Goal: Task Accomplishment & Management: Use online tool/utility

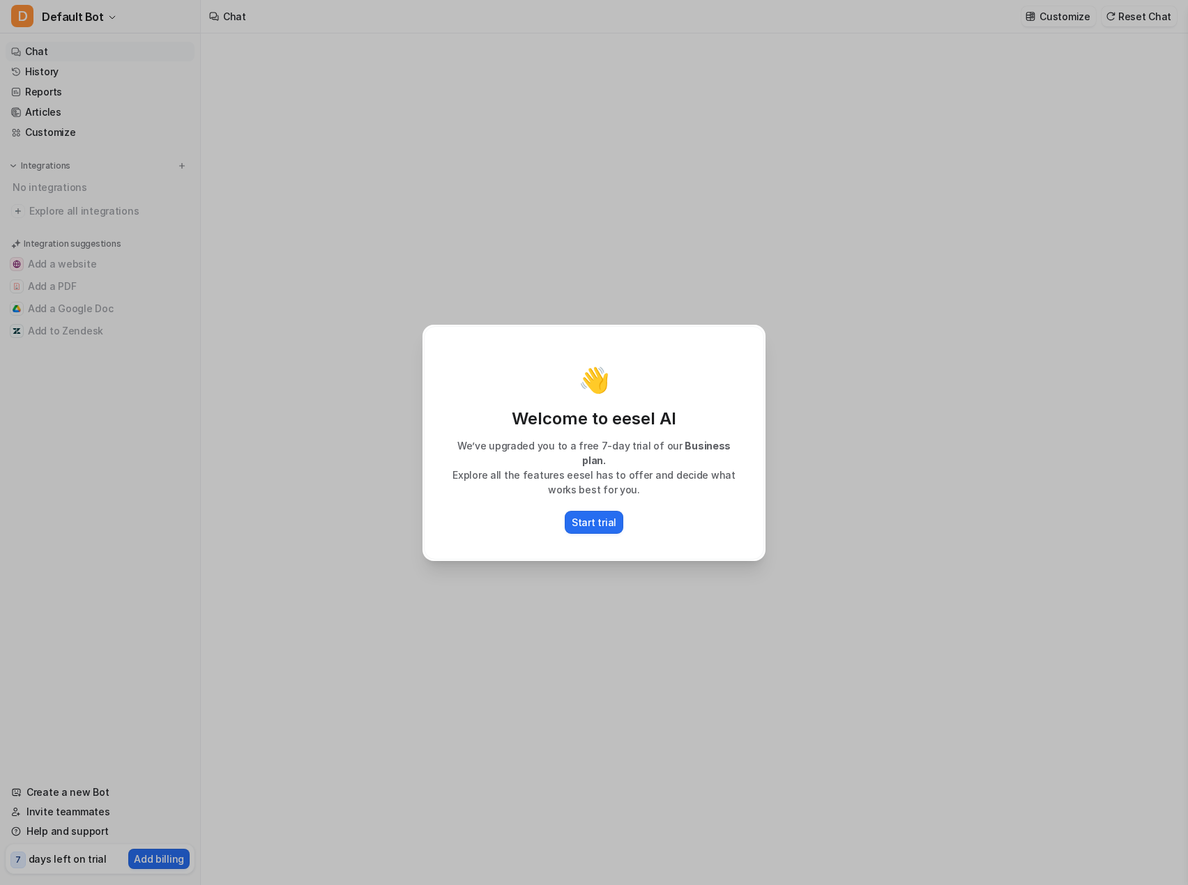
click at [882, 501] on div "👋 Welcome to eesel AI We’ve upgraded you to a free 7-day trial of our Business …" at bounding box center [594, 442] width 1188 height 885
click at [604, 516] on p "Start trial" at bounding box center [593, 522] width 45 height 15
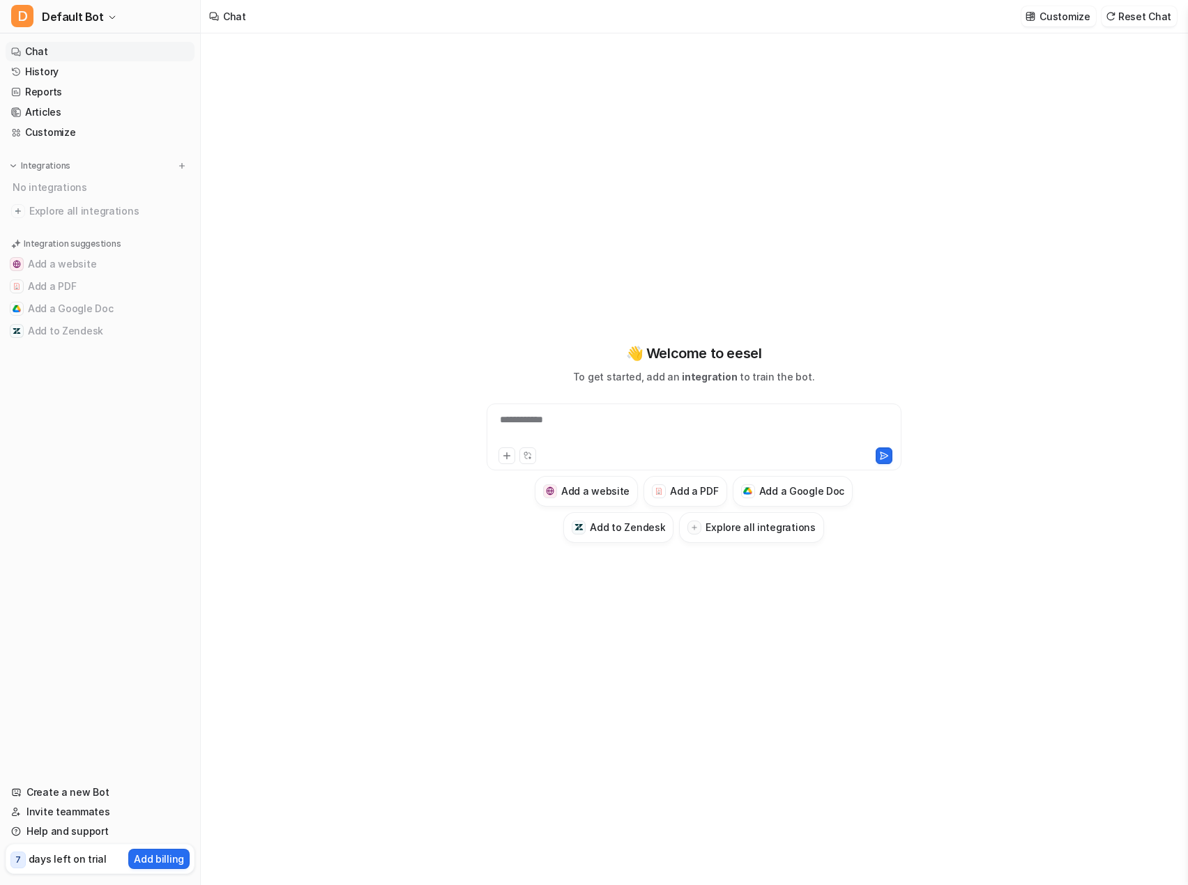
click at [447, 650] on div "**********" at bounding box center [693, 443] width 513 height 620
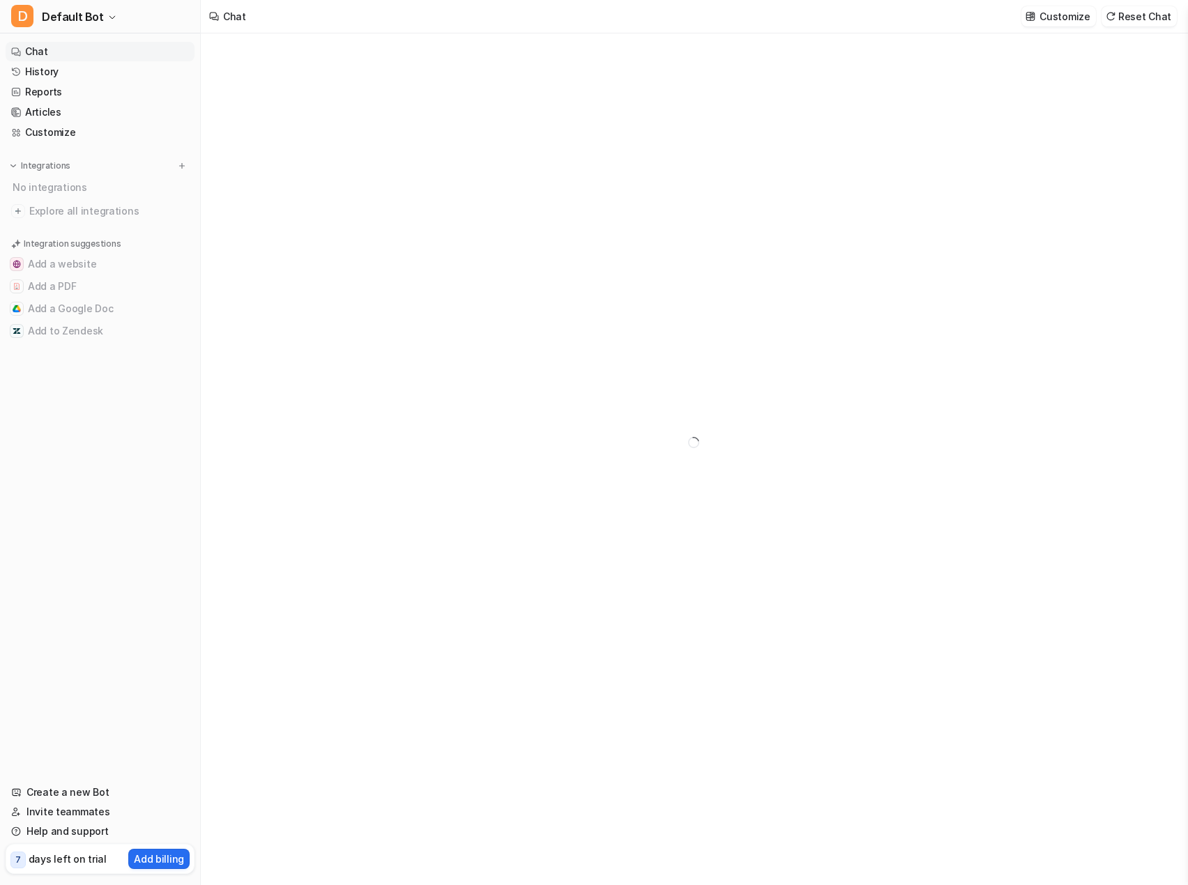
type textarea "**********"
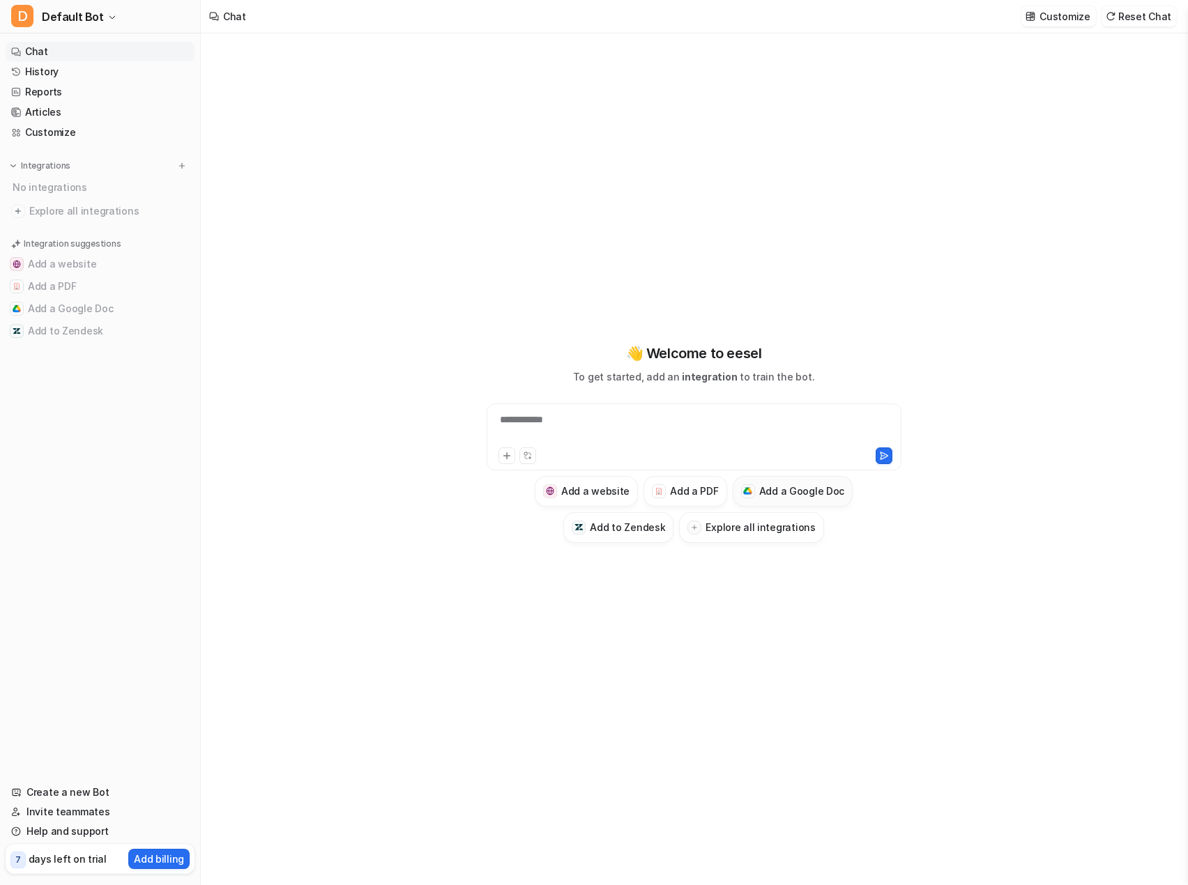
click at [781, 499] on button "Add a Google Doc" at bounding box center [792, 491] width 121 height 31
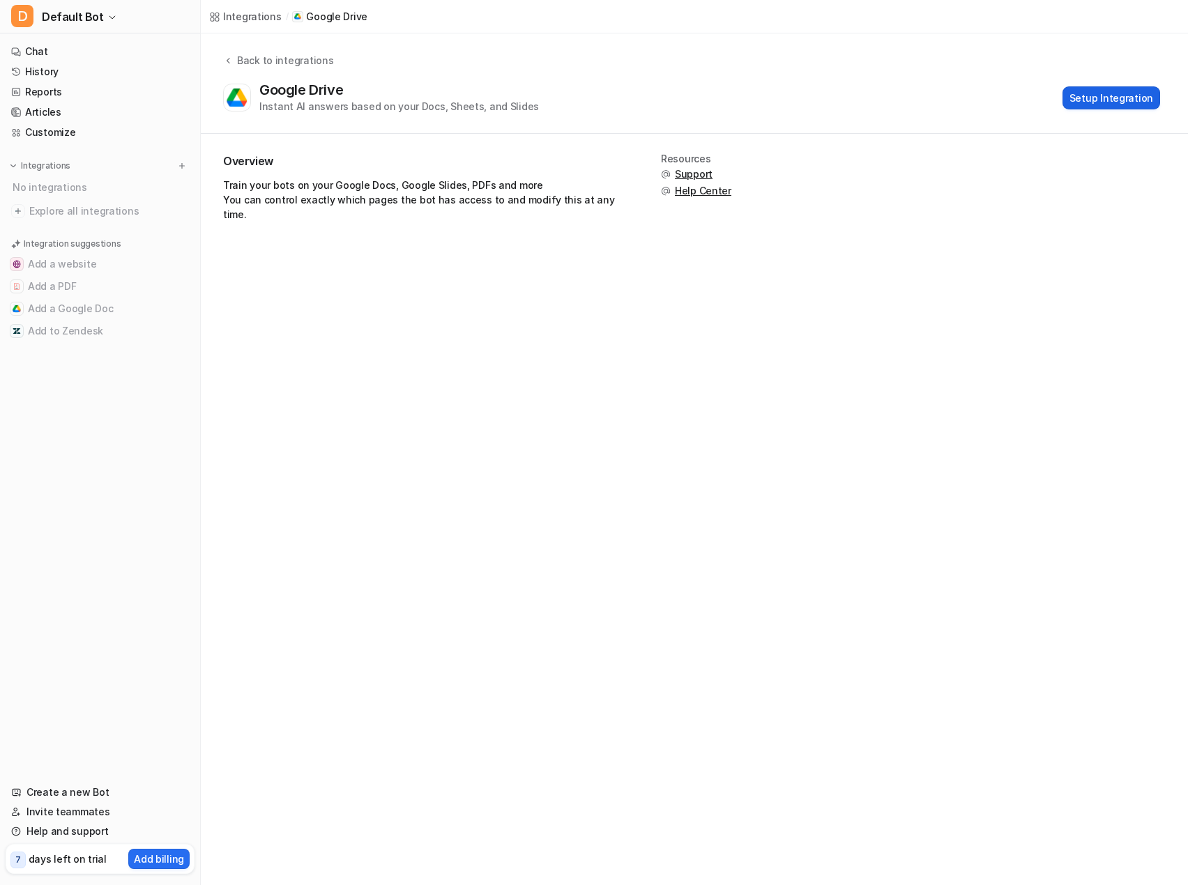
click at [1102, 101] on button "Setup Integration" at bounding box center [1111, 97] width 98 height 23
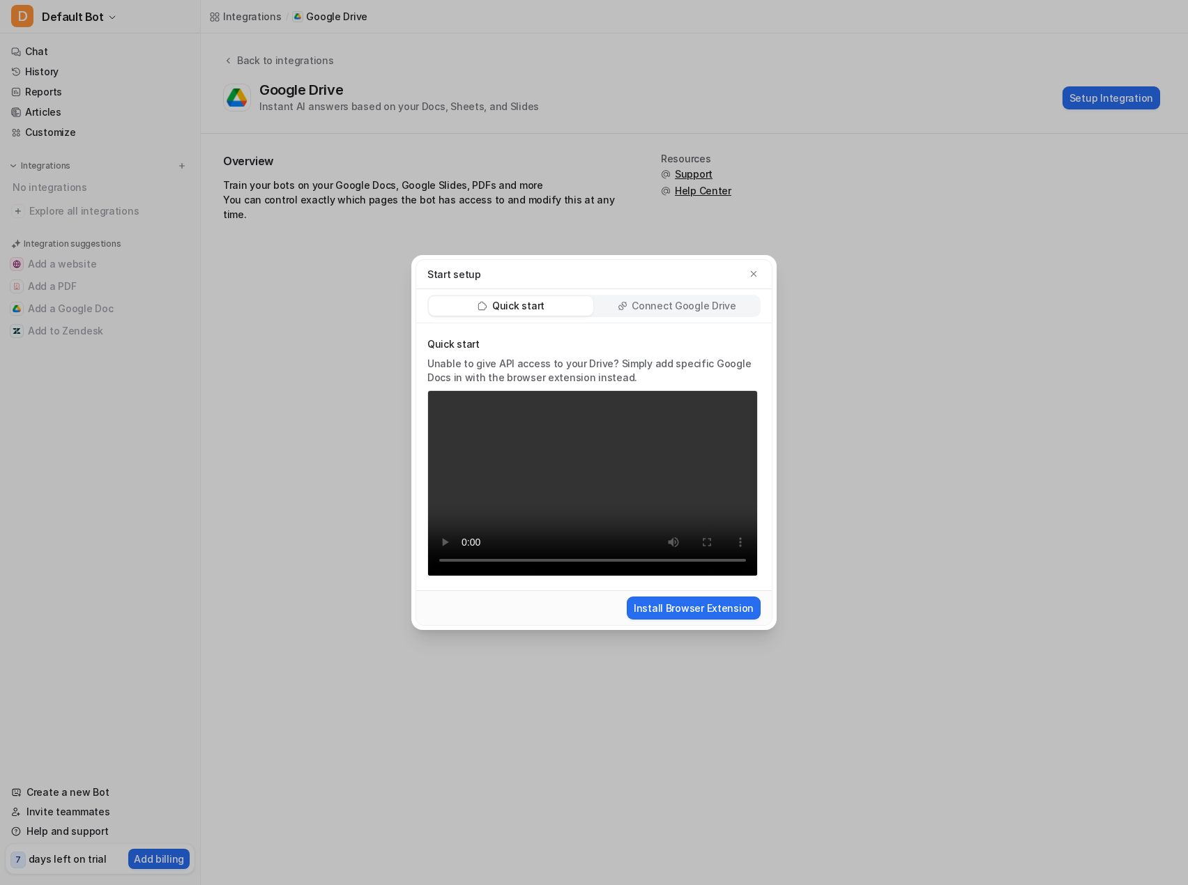
click at [666, 301] on p "Connect Google Drive" at bounding box center [683, 306] width 104 height 14
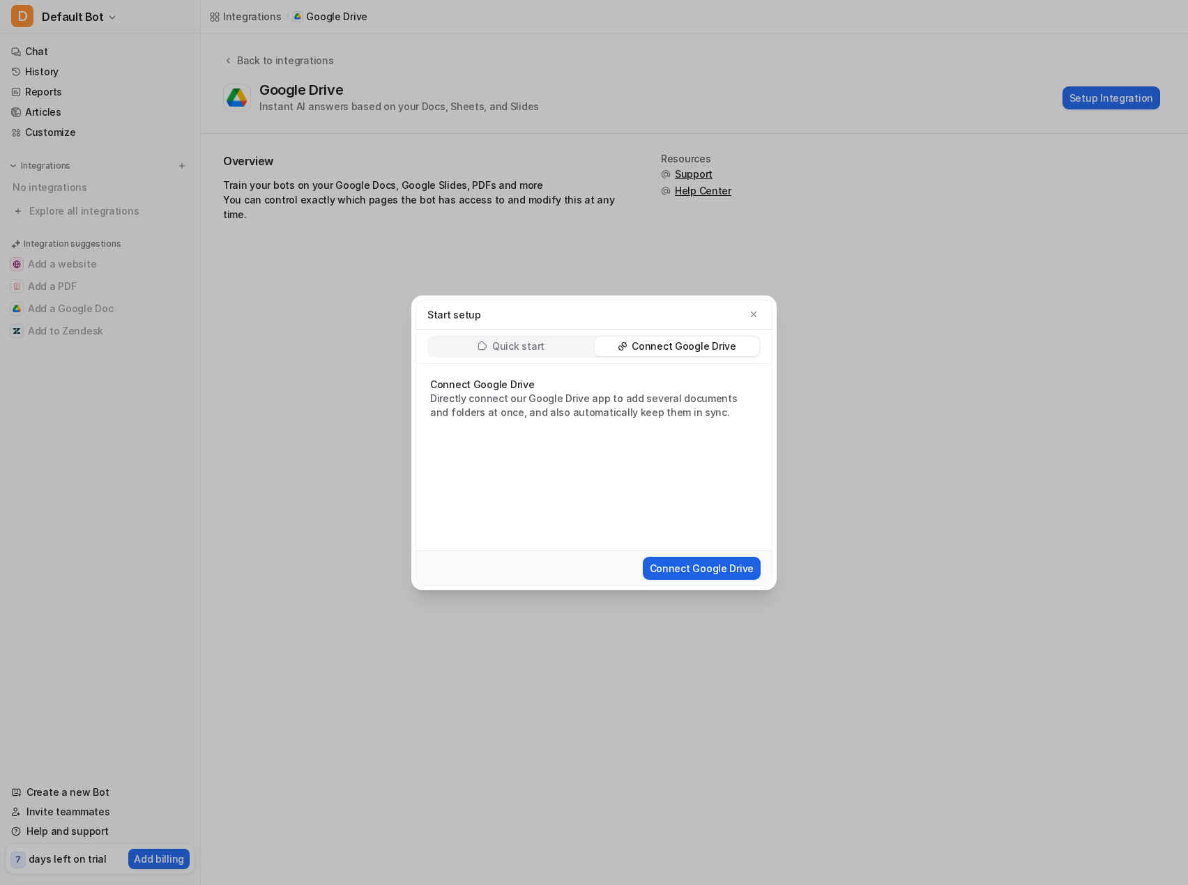
click at [694, 568] on button "Connect Google Drive" at bounding box center [702, 568] width 118 height 23
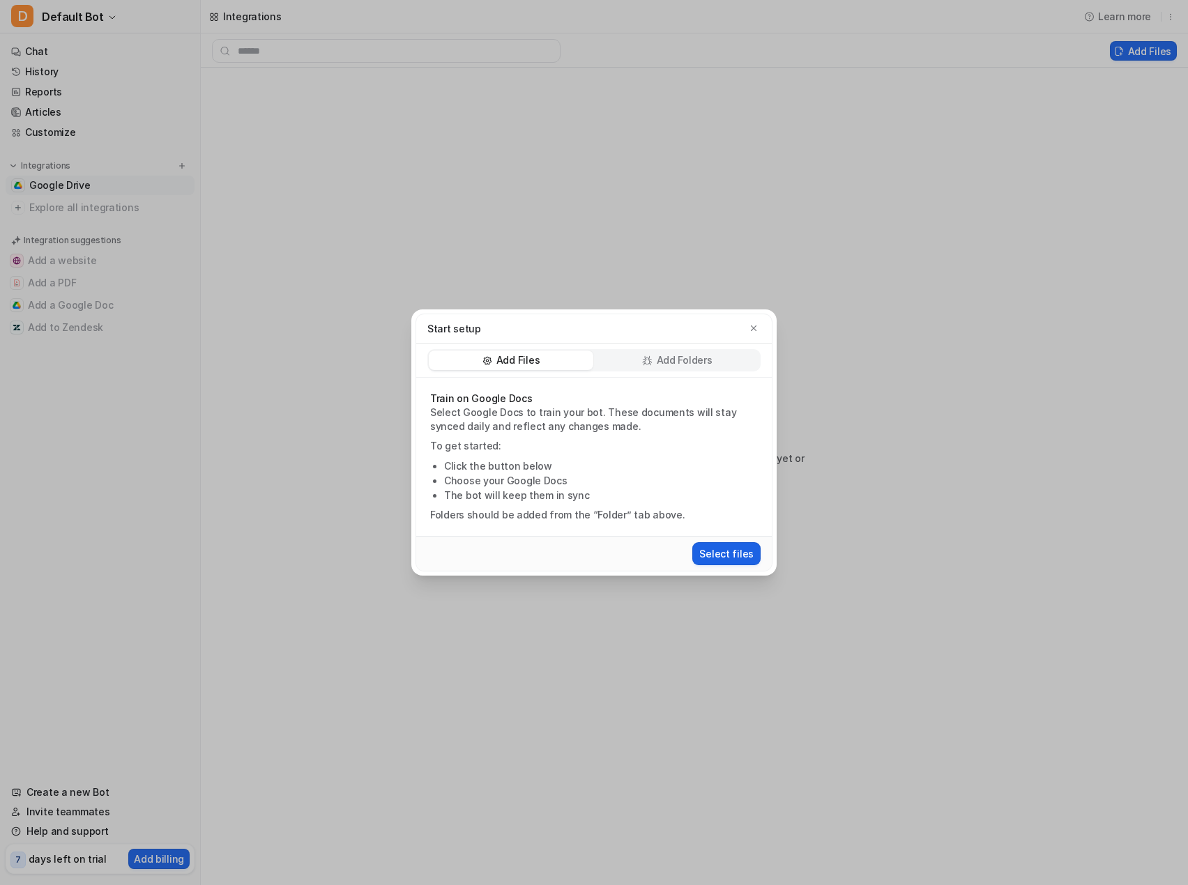
click at [723, 555] on button "Select files" at bounding box center [726, 553] width 68 height 23
click at [732, 554] on button "Select files" at bounding box center [726, 553] width 68 height 23
click at [721, 553] on button "Select files" at bounding box center [726, 553] width 68 height 23
